Goal: Transaction & Acquisition: Purchase product/service

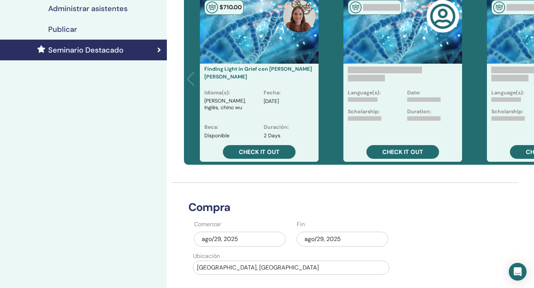
scroll to position [202, 0]
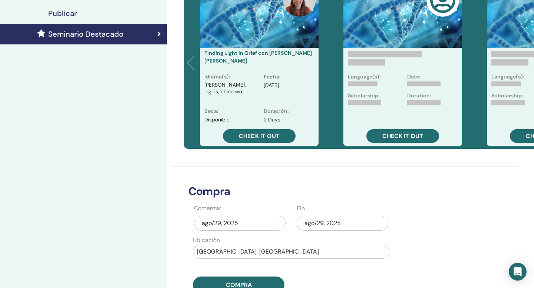
click at [253, 222] on div "ago/29, 2025" at bounding box center [240, 223] width 92 height 15
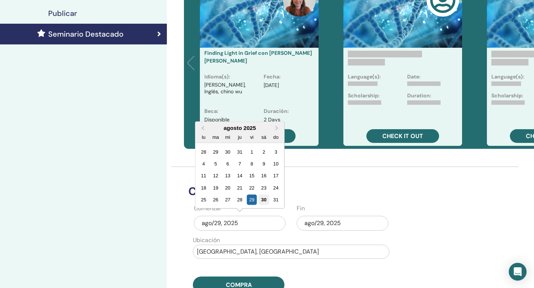
click at [265, 198] on div "30" at bounding box center [264, 200] width 10 height 10
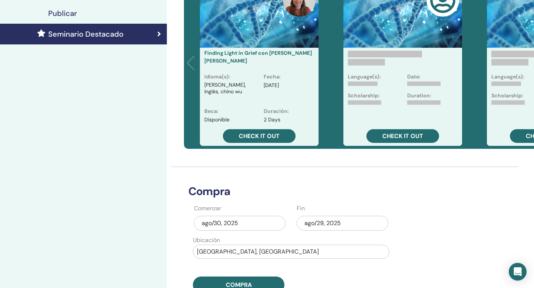
click at [324, 227] on div "ago/29, 2025" at bounding box center [343, 223] width 92 height 15
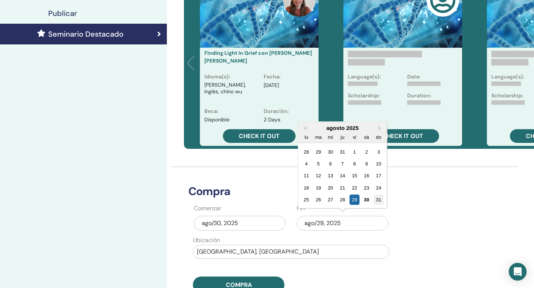
click at [377, 200] on div "31" at bounding box center [378, 200] width 10 height 10
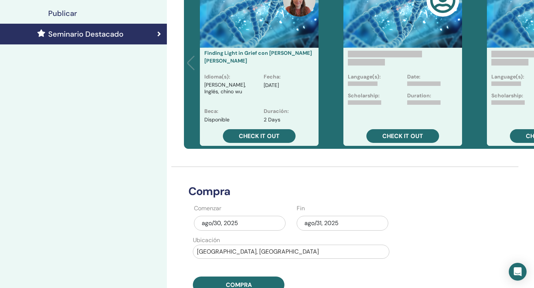
click at [260, 224] on div "ago/30, 2025" at bounding box center [240, 223] width 92 height 15
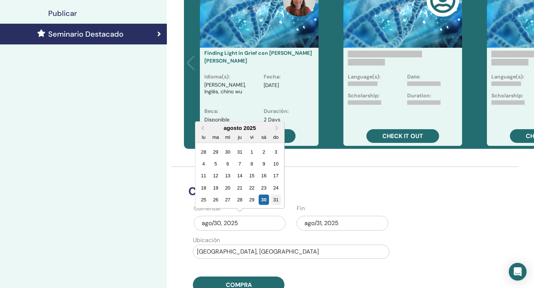
click at [275, 201] on div "31" at bounding box center [276, 200] width 10 height 10
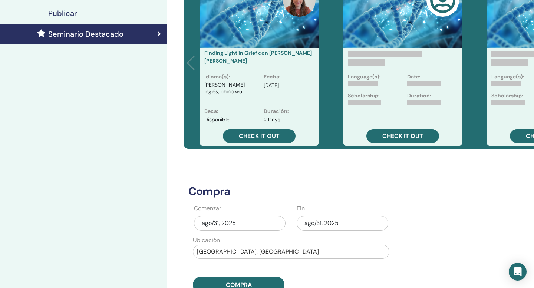
click at [317, 222] on div "ago/31, 2025" at bounding box center [343, 223] width 92 height 15
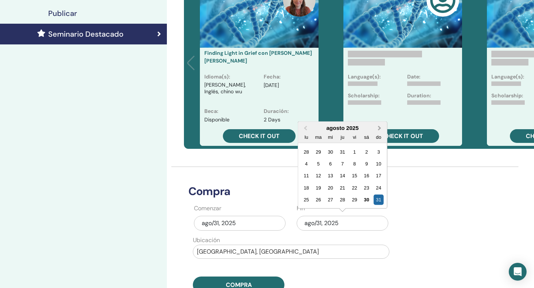
click at [376, 129] on button "Next Month" at bounding box center [380, 129] width 12 height 12
click at [331, 152] on div "3" at bounding box center [330, 152] width 10 height 10
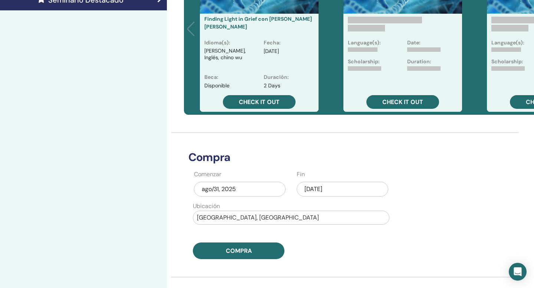
scroll to position [239, 0]
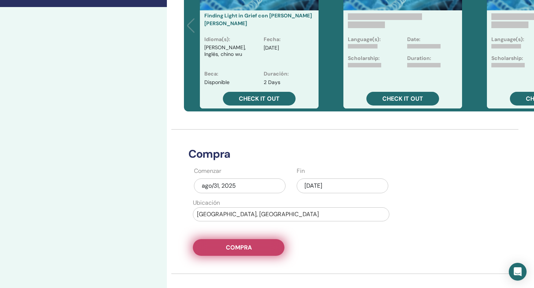
click at [254, 247] on button "Compra" at bounding box center [239, 247] width 92 height 17
